Goal: Transaction & Acquisition: Purchase product/service

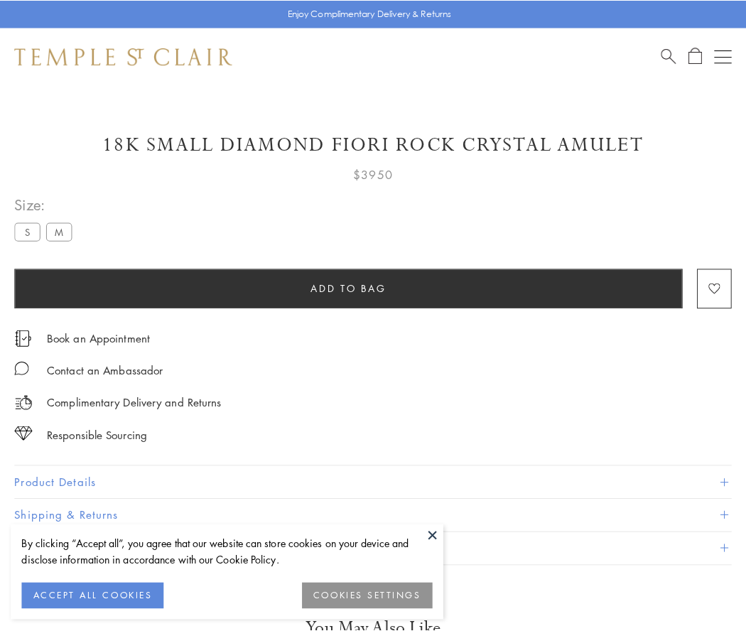
scroll to position [36, 0]
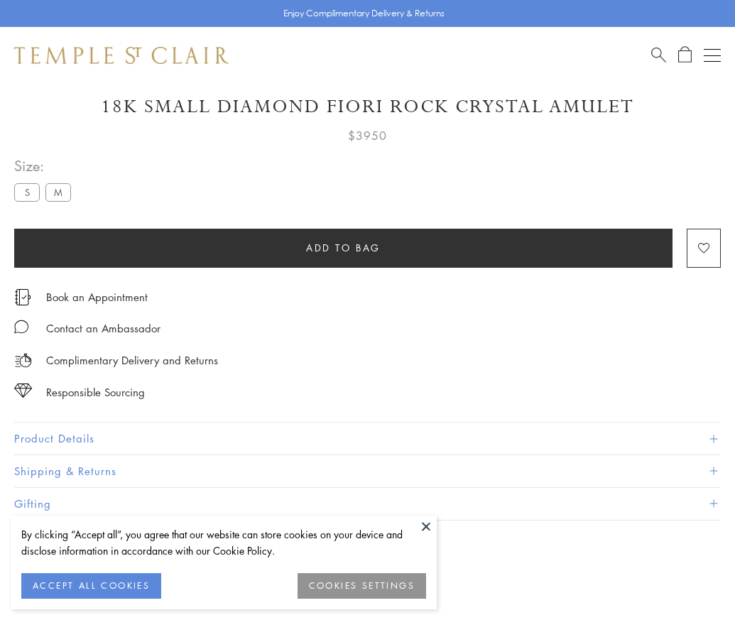
click at [343, 247] on span "Add to bag" at bounding box center [343, 248] width 75 height 16
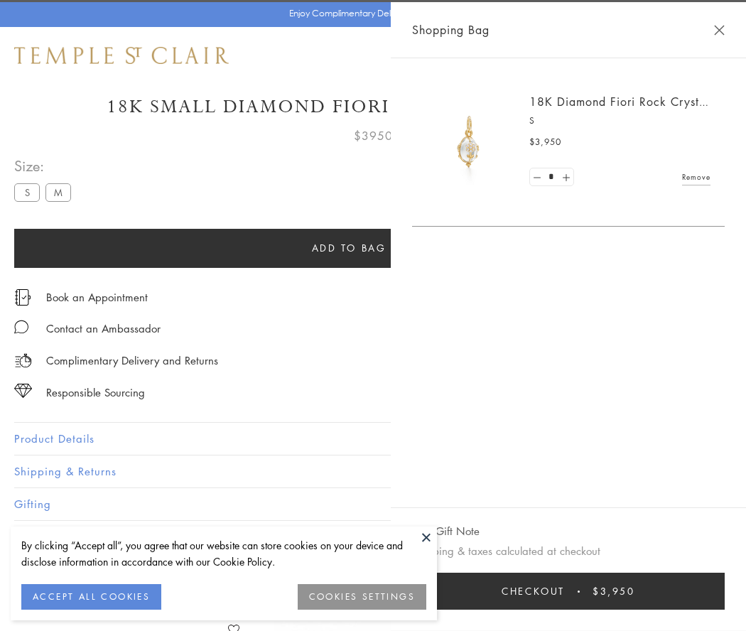
click at [569, 591] on button "Checkout $3,950" at bounding box center [568, 590] width 312 height 37
